Goal: Transaction & Acquisition: Purchase product/service

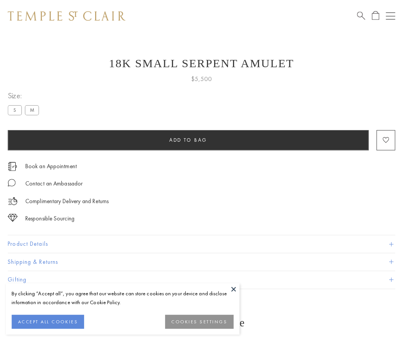
scroll to position [7, 0]
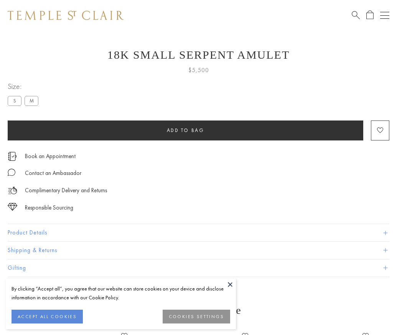
click at [185, 130] on span "Add to bag" at bounding box center [186, 130] width 38 height 7
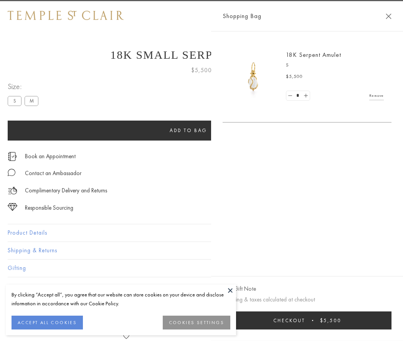
click at [305, 320] on span "Checkout" at bounding box center [289, 320] width 32 height 7
